Goal: Information Seeking & Learning: Understand process/instructions

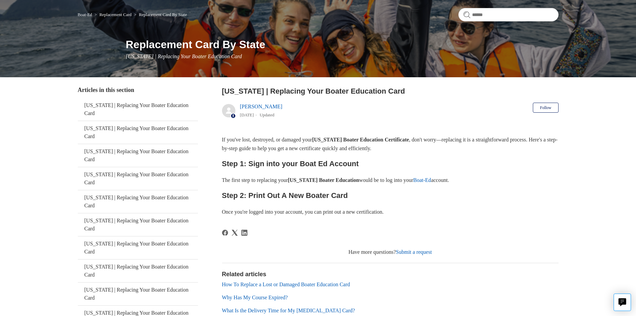
scroll to position [111, 0]
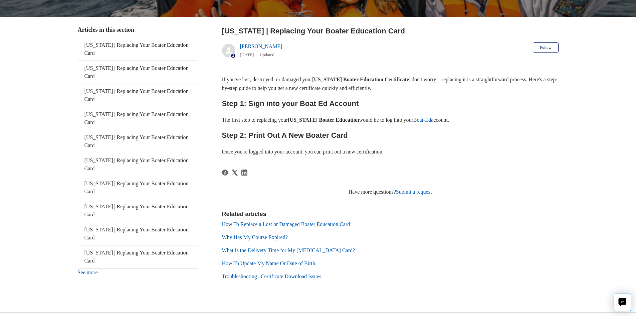
click at [431, 121] on link "Boat-Ed" at bounding box center [423, 120] width 18 height 6
click at [56, 34] on main "Boat-Ed Replacement Card Replacement Card By State Replacement Card By State [U…" at bounding box center [318, 111] width 636 height 361
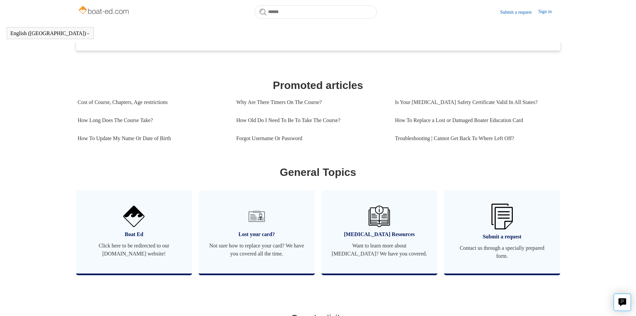
scroll to position [315, 0]
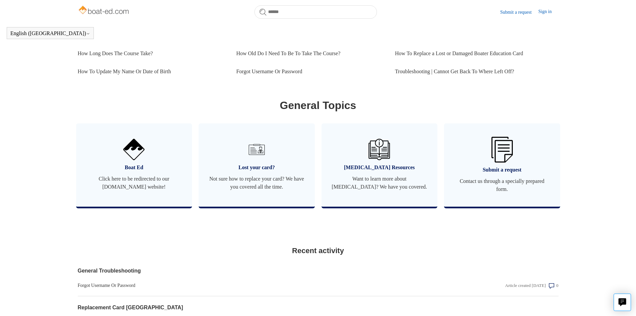
click at [559, 254] on main "Boat-Ed Search Welcome to the Boat-Ed Support Center! How can we help you? Cate…" at bounding box center [318, 87] width 636 height 758
click at [157, 191] on span "Click here to be redirected to our [DOMAIN_NAME] website!" at bounding box center [134, 183] width 96 height 16
